Goal: Manage account settings

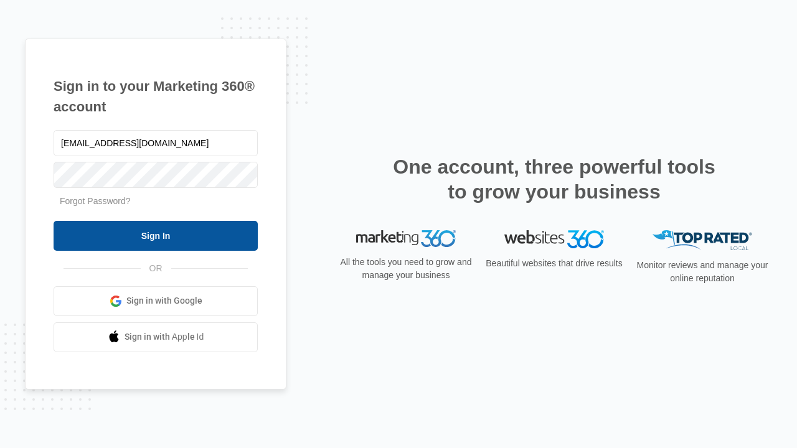
click at [156, 235] on input "Sign In" at bounding box center [156, 236] width 204 height 30
